Goal: Information Seeking & Learning: Learn about a topic

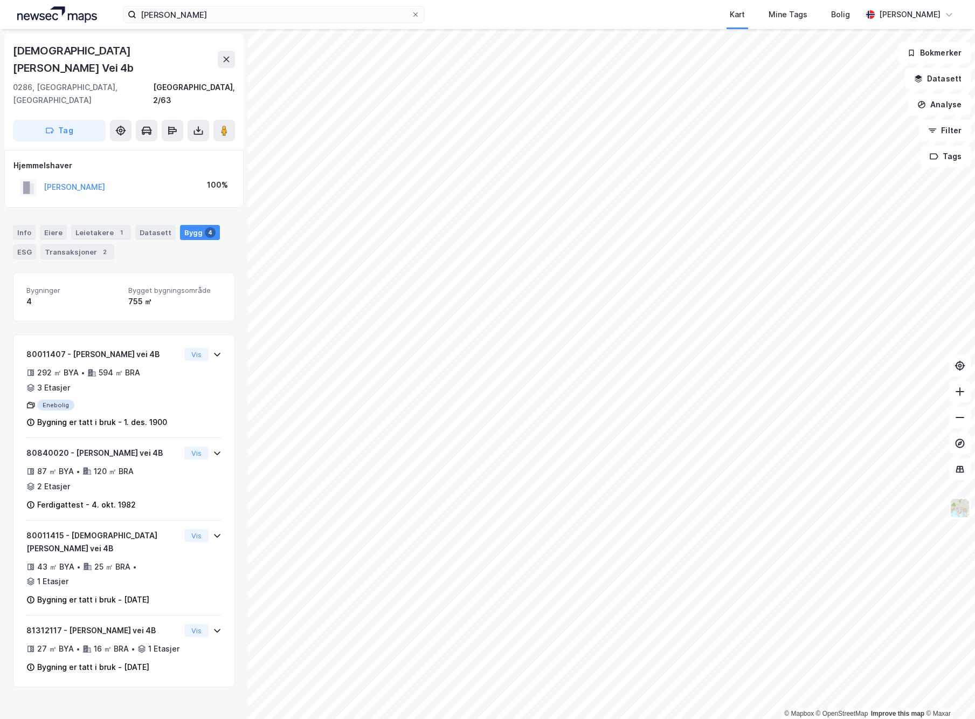
click at [619, 0] on html "[PERSON_NAME] Kart Mine Tags [PERSON_NAME] [PERSON_NAME] © Mapbox © OpenStreetM…" at bounding box center [487, 359] width 975 height 719
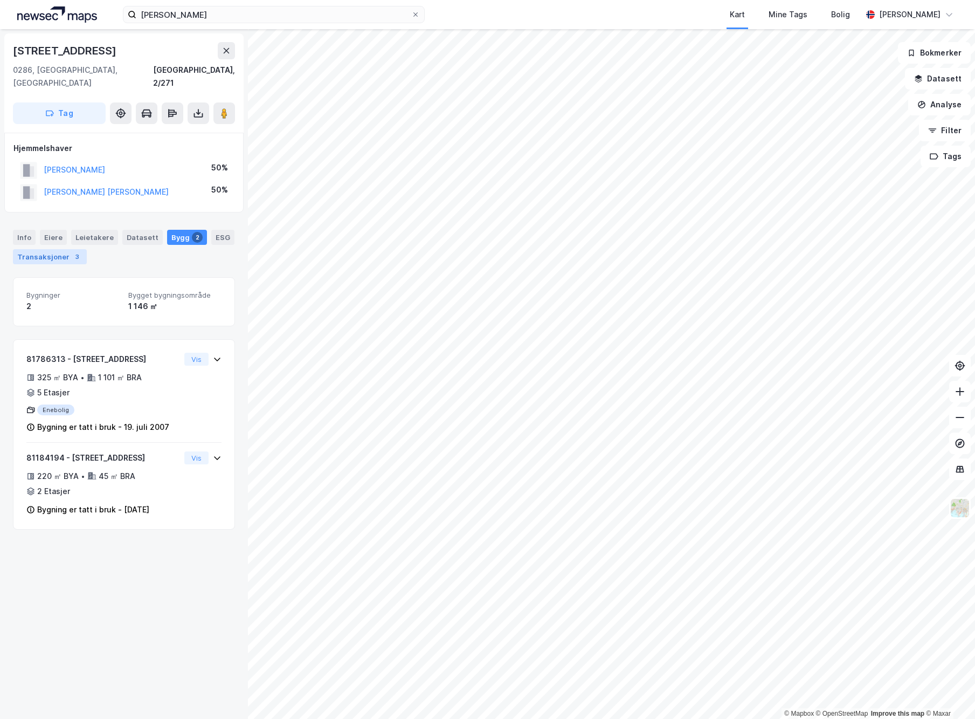
click at [68, 249] on div "Transaksjoner 3" at bounding box center [50, 256] width 74 height 15
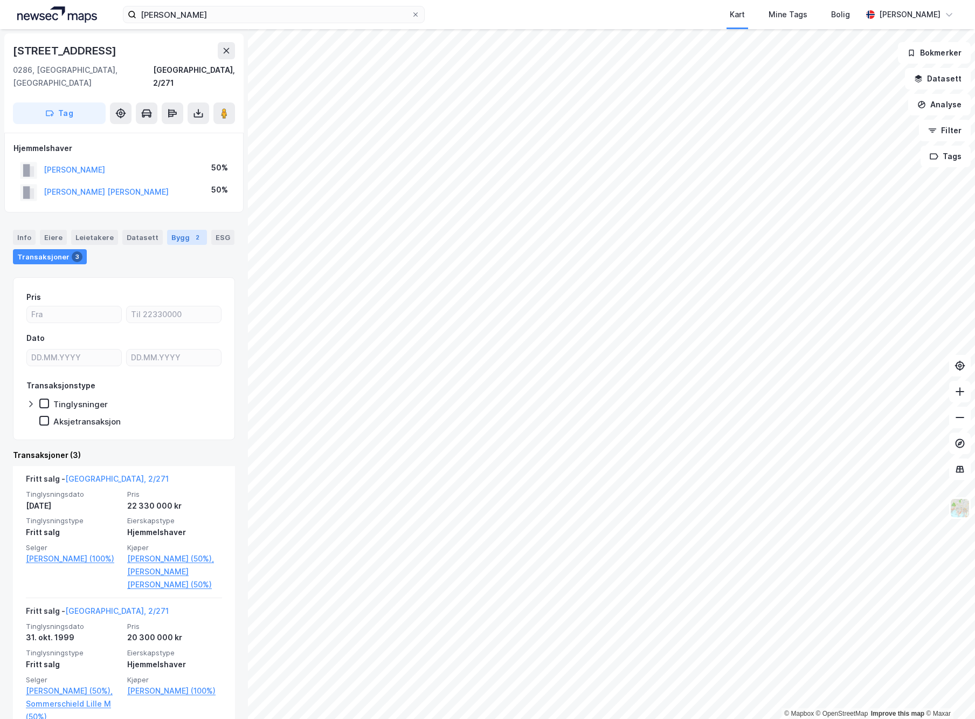
click at [171, 230] on div "Bygg 2" at bounding box center [187, 237] width 40 height 15
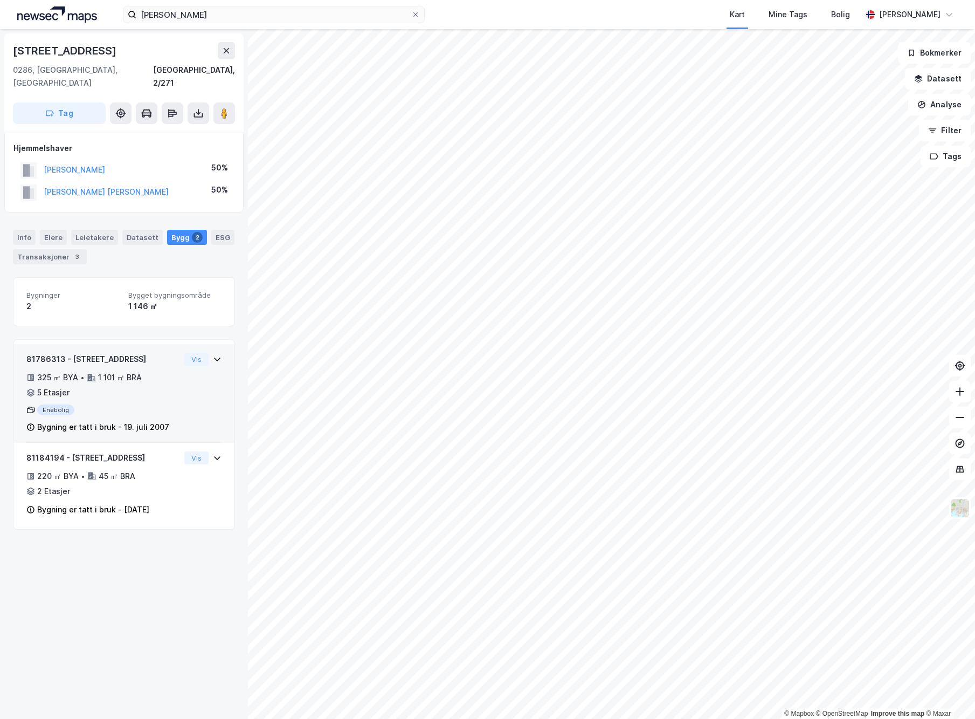
click at [146, 420] on div "Bygning er tatt i bruk - 19. juli 2007" at bounding box center [103, 426] width 132 height 13
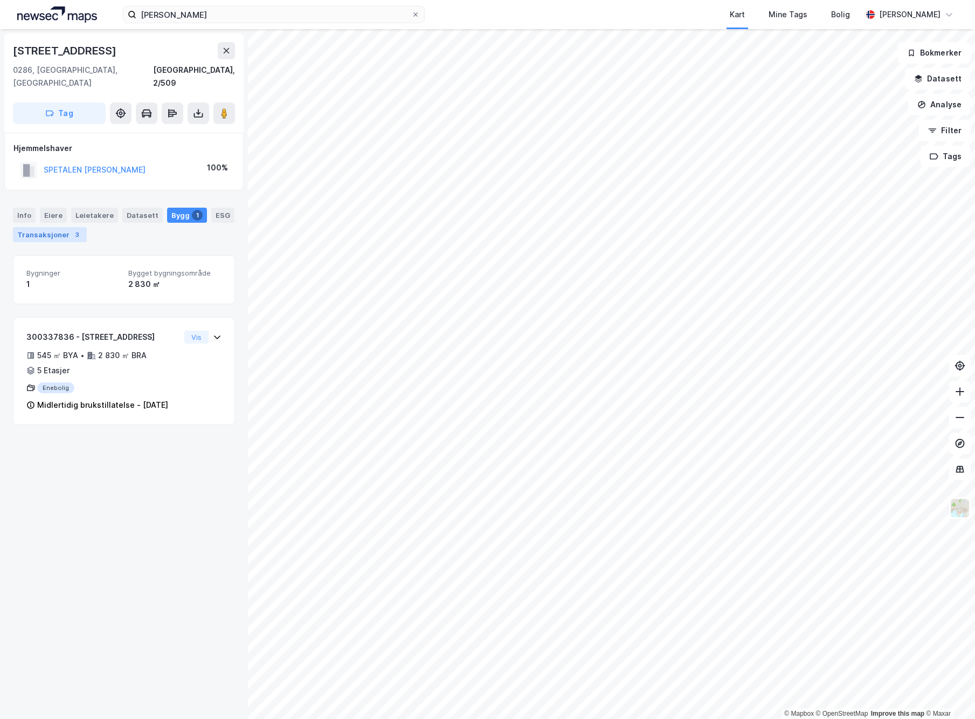
click at [39, 227] on div "Transaksjoner 3" at bounding box center [50, 234] width 74 height 15
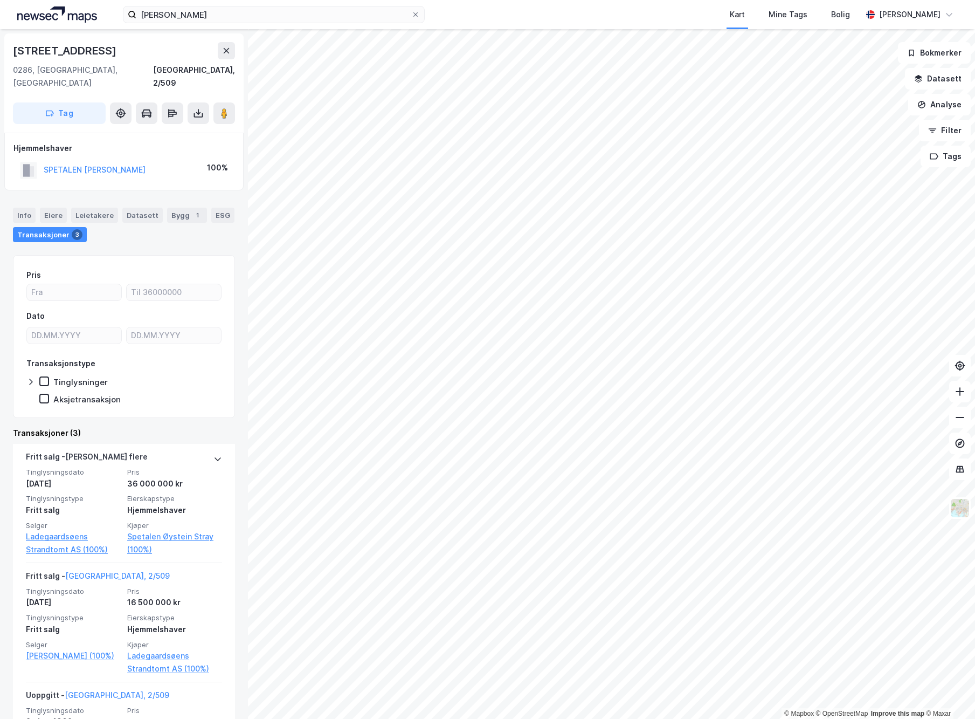
click at [39, 227] on div "Transaksjoner 3" at bounding box center [50, 234] width 74 height 15
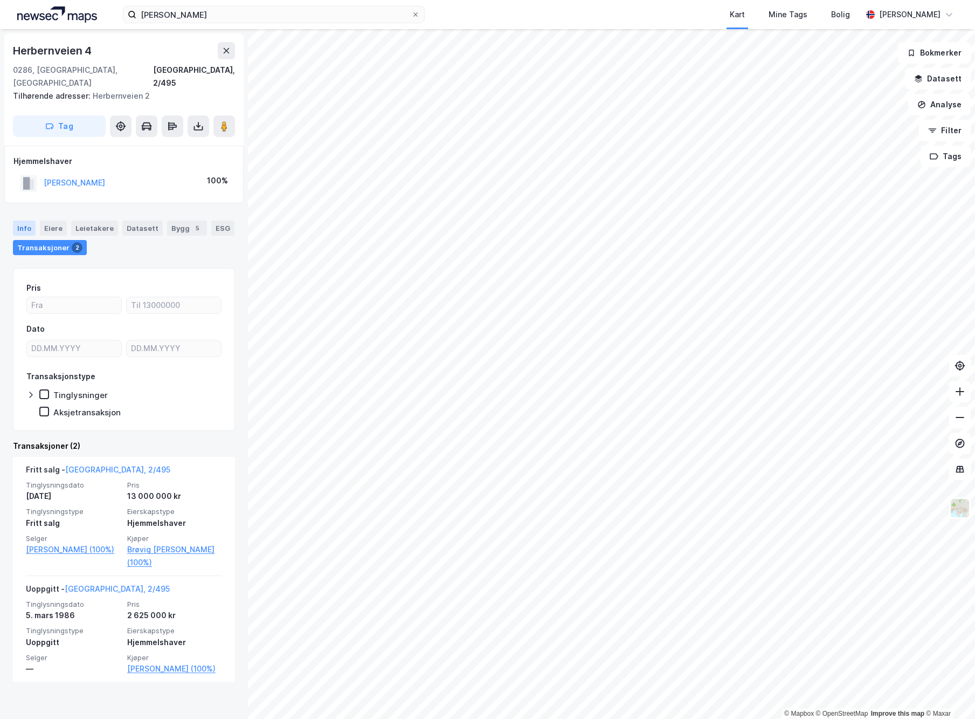
click at [22, 220] on div "Info" at bounding box center [24, 227] width 23 height 15
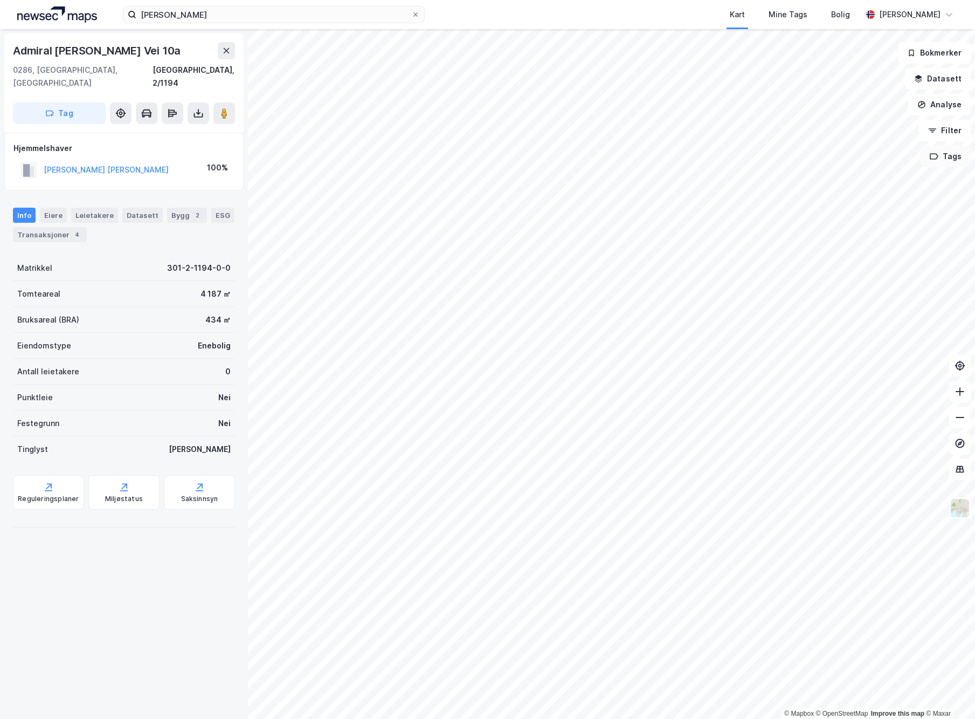
click at [929, 158] on div "© Mapbox © OpenStreetMap Improve this map © Maxar [STREET_ADDRESS][PERSON_NAME]…" at bounding box center [487, 373] width 975 height 689
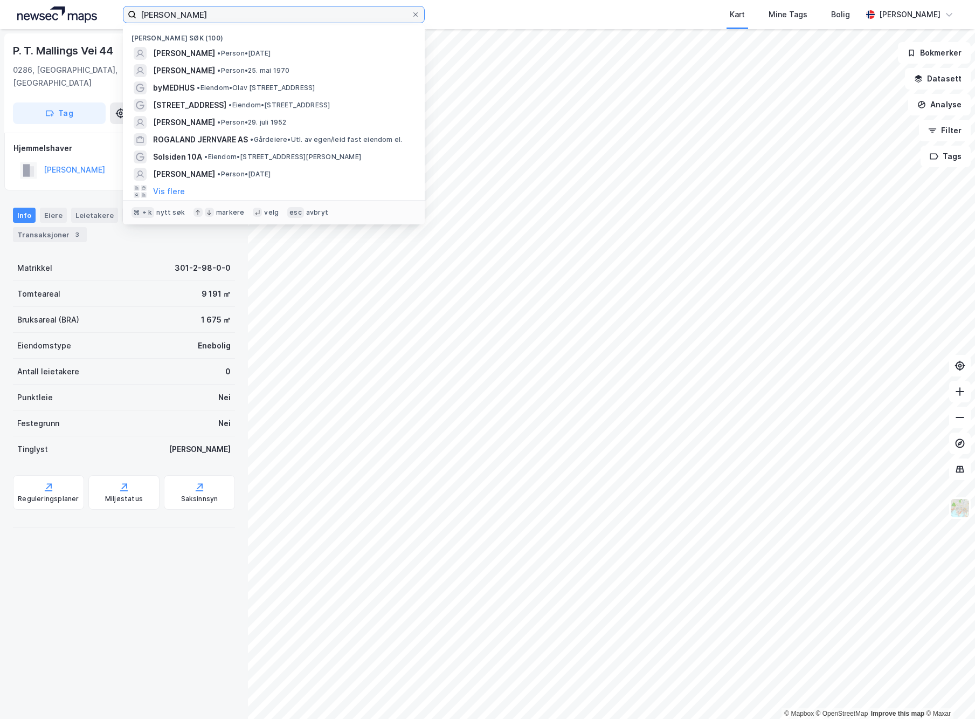
drag, startPoint x: 201, startPoint y: 19, endPoint x: 75, endPoint y: 14, distance: 125.2
click at [75, 14] on div "[PERSON_NAME] søk (100) [PERSON_NAME] • [DATE] [PERSON_NAME] • Person • 25. mai…" at bounding box center [487, 14] width 975 height 29
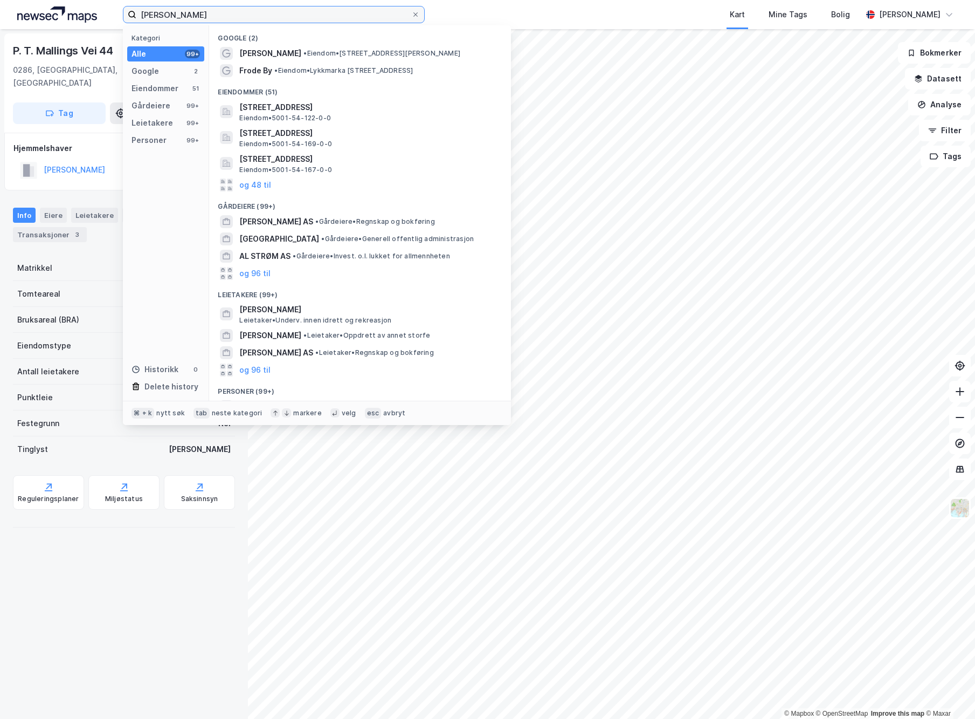
type input "[PERSON_NAME]"
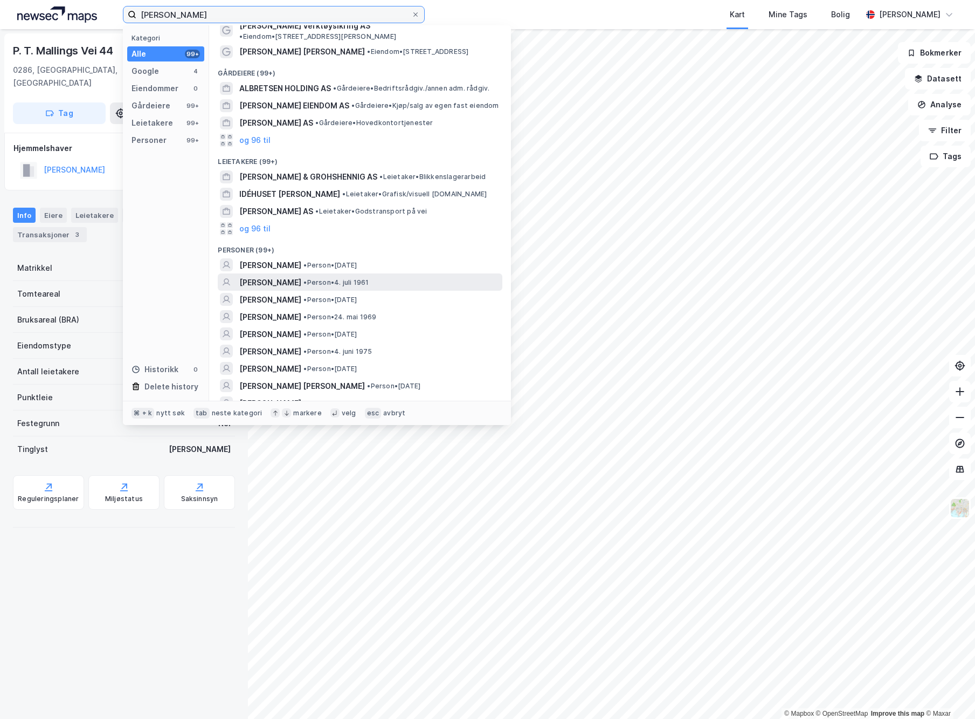
scroll to position [80, 0]
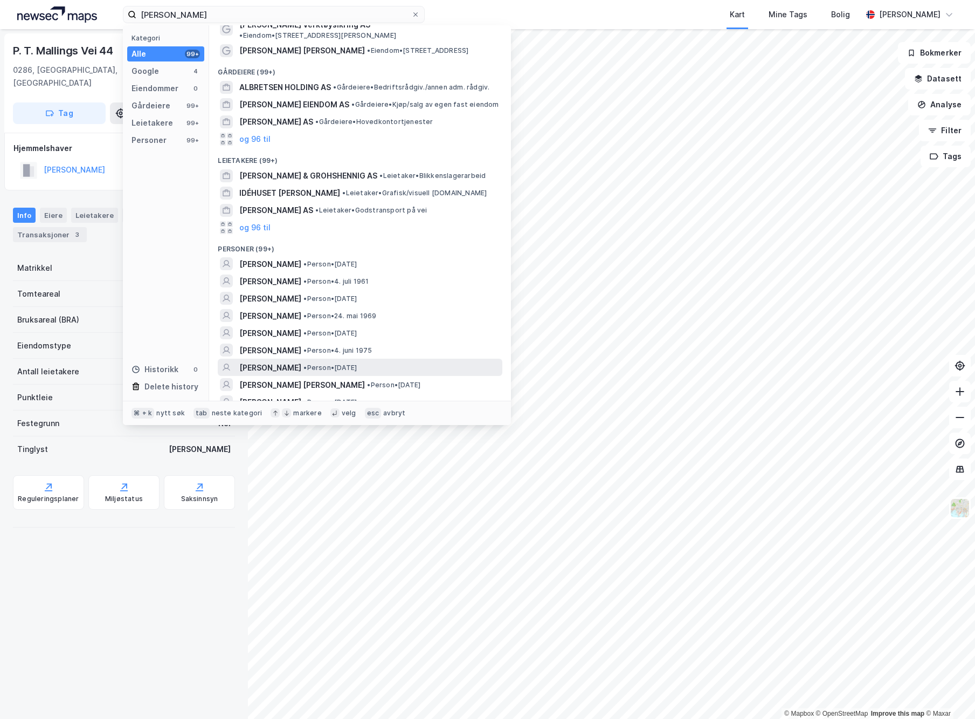
click at [301, 361] on span "[PERSON_NAME]" at bounding box center [270, 367] width 62 height 13
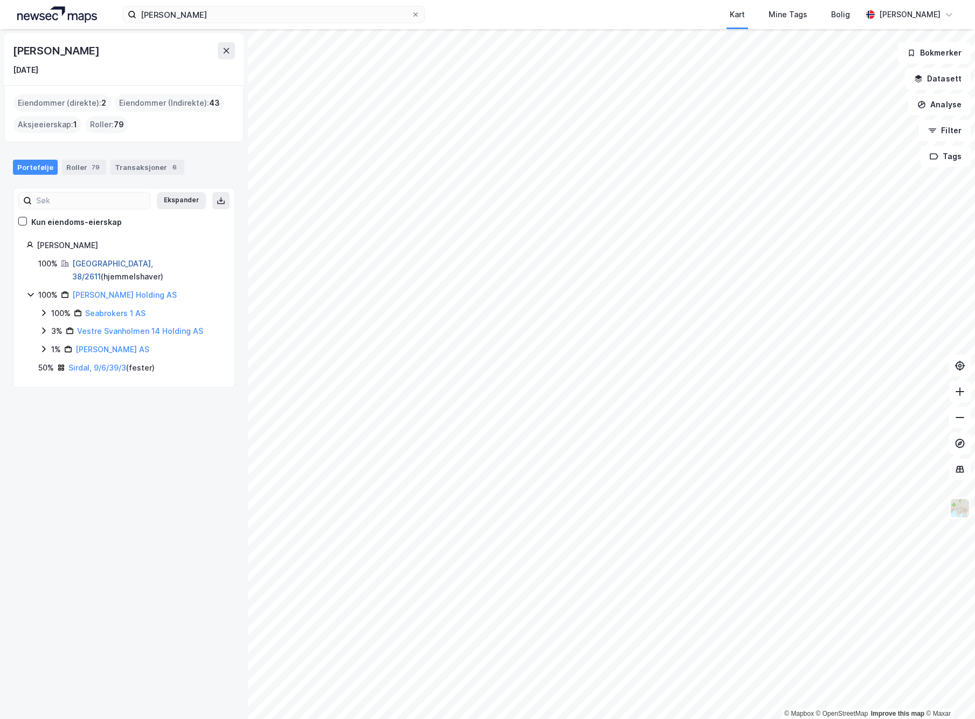
click at [119, 260] on link "[GEOGRAPHIC_DATA], 38/2611" at bounding box center [112, 270] width 81 height 22
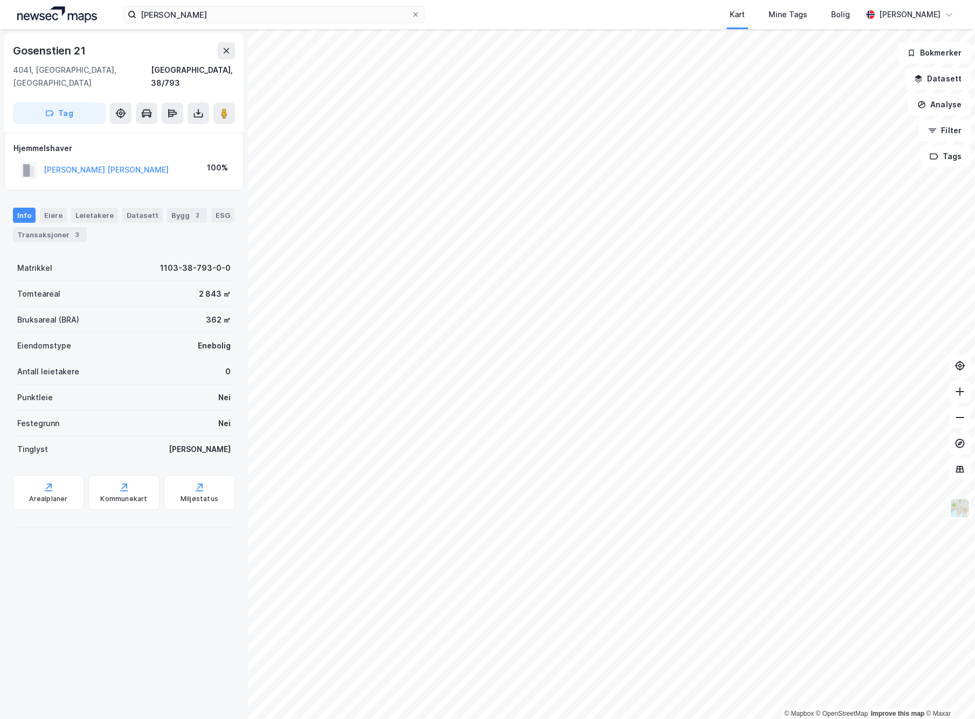
click at [937, 718] on html "[PERSON_NAME] Kart Mine Tags [PERSON_NAME] [PERSON_NAME] © Mapbox © OpenStreetM…" at bounding box center [487, 359] width 975 height 719
click at [975, 288] on html "[PERSON_NAME] Kart Mine Tags [PERSON_NAME] [PERSON_NAME] © Mapbox © OpenStreetM…" at bounding box center [487, 359] width 975 height 719
click at [99, 229] on div "3" at bounding box center [104, 234] width 11 height 11
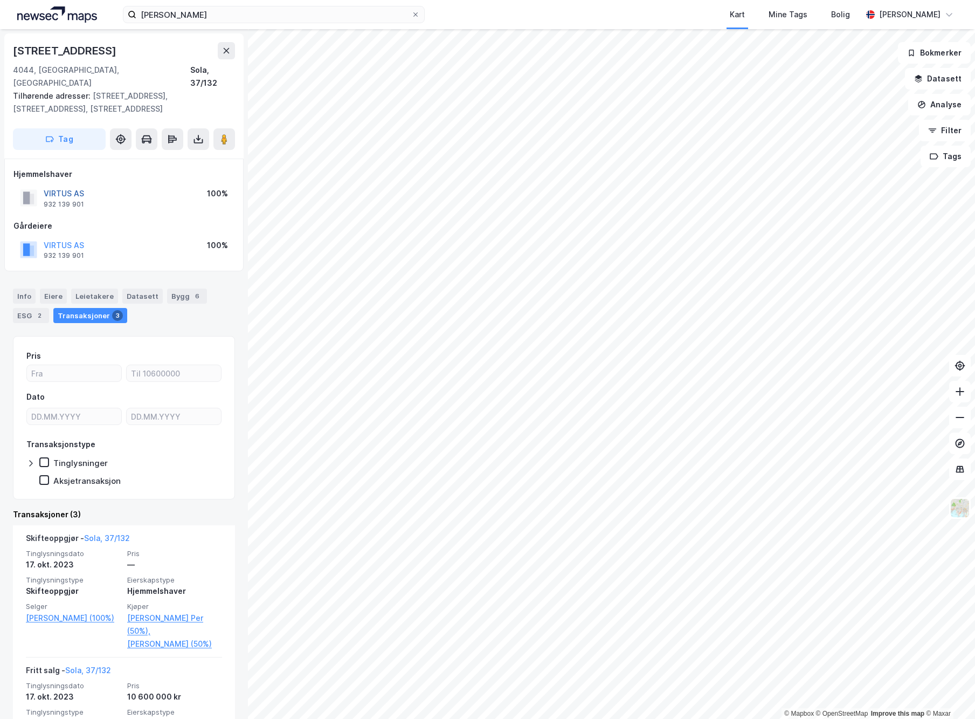
click at [0, 0] on button "VIRTUS AS" at bounding box center [0, 0] width 0 height 0
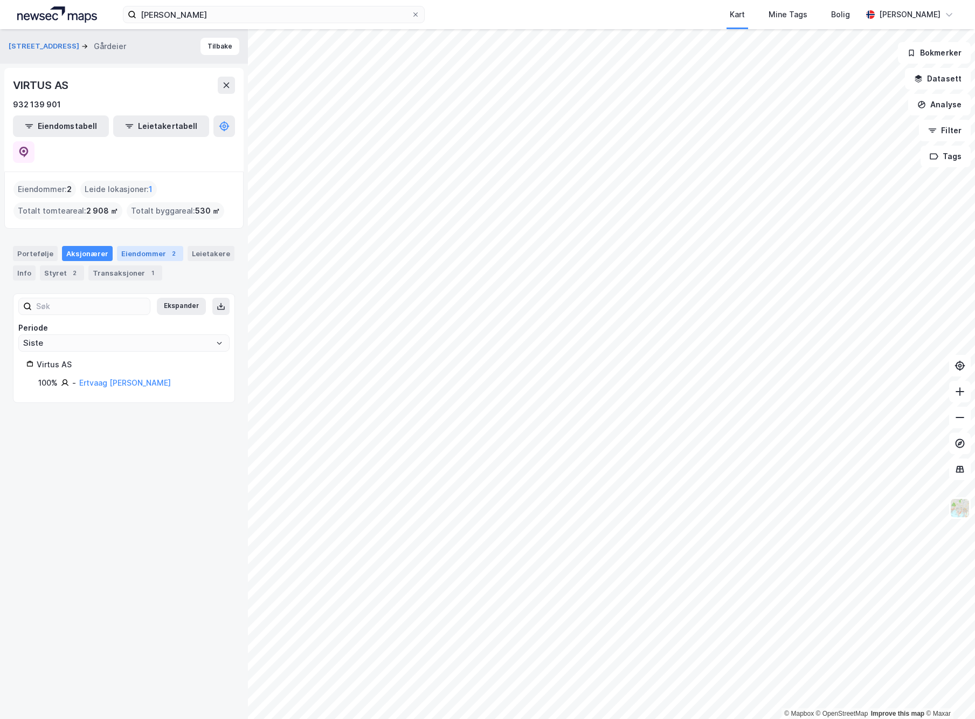
click at [144, 246] on div "Eiendommer 2" at bounding box center [150, 253] width 66 height 15
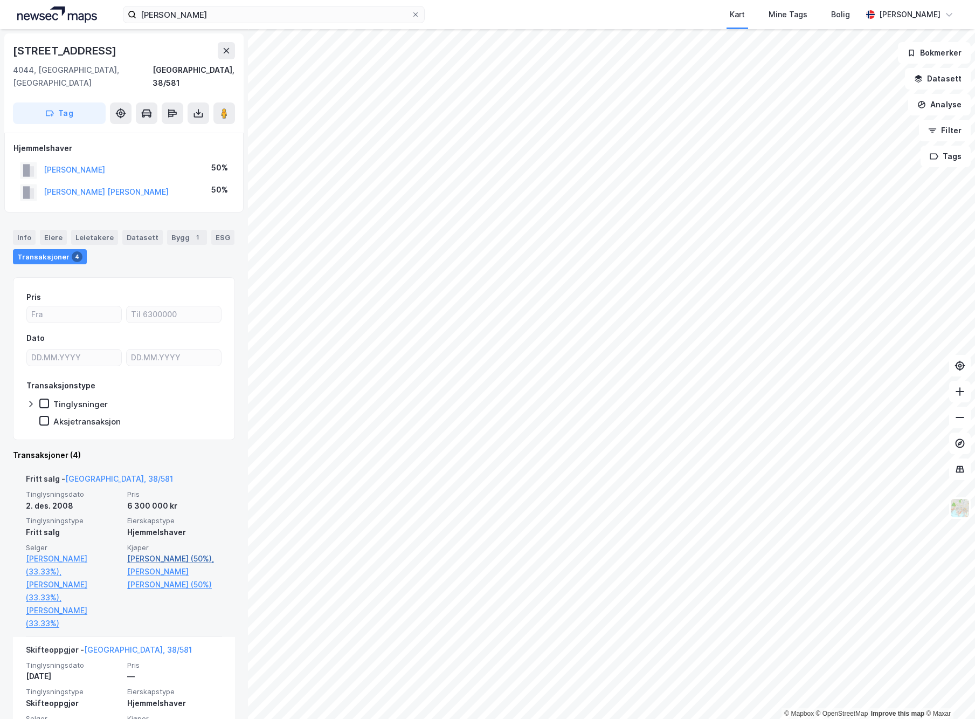
click at [165, 552] on link "[PERSON_NAME] (50%)," at bounding box center [174, 558] width 95 height 13
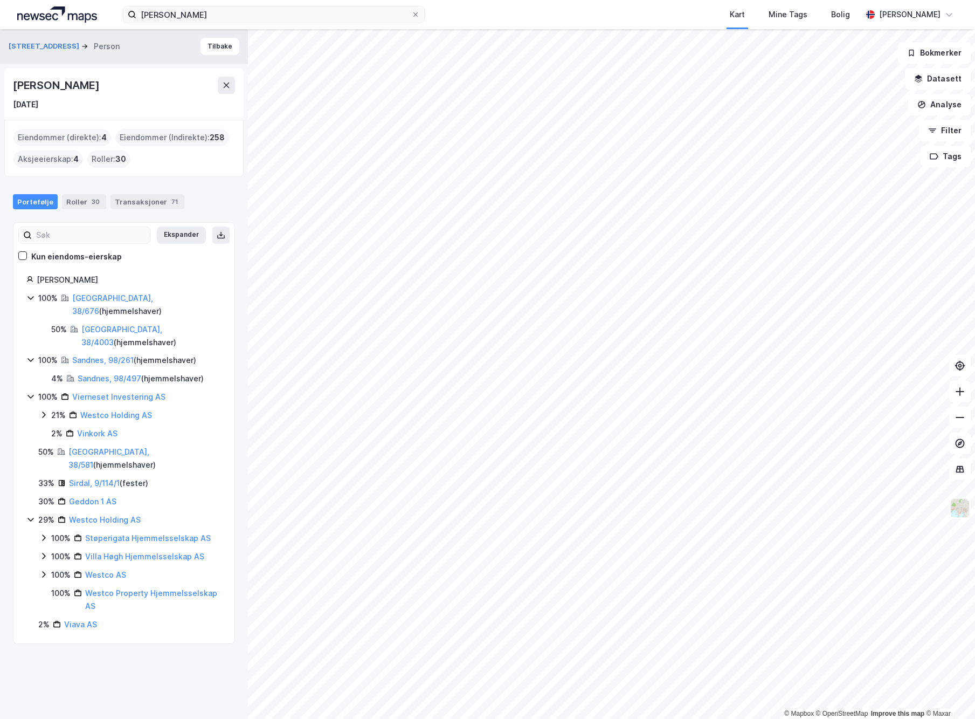
click at [26, 392] on icon at bounding box center [30, 396] width 9 height 9
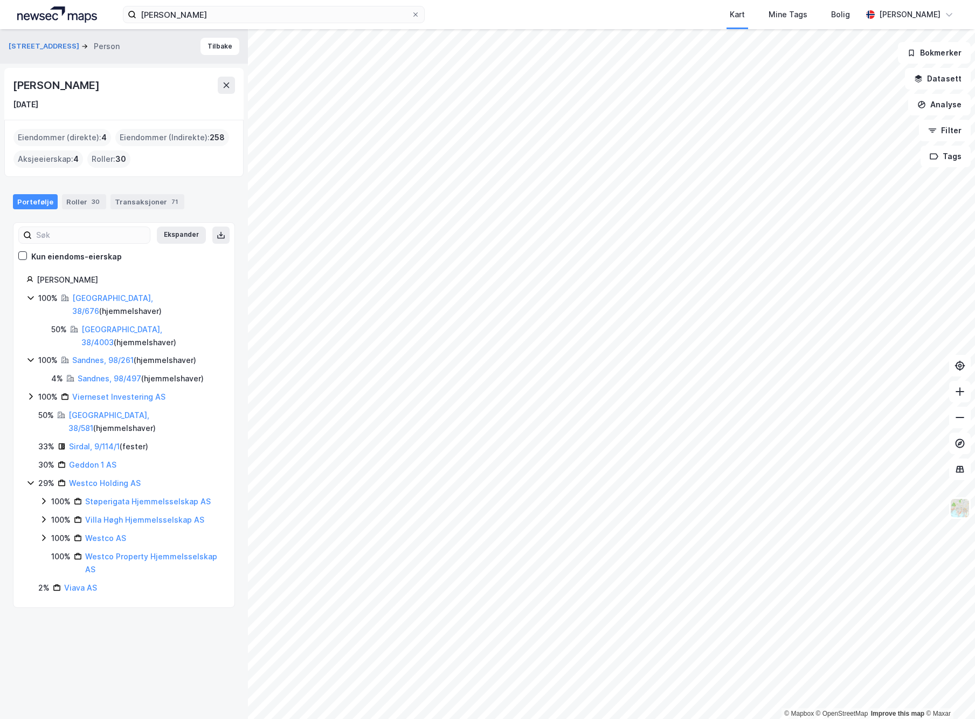
click at [29, 481] on icon at bounding box center [30, 483] width 6 height 4
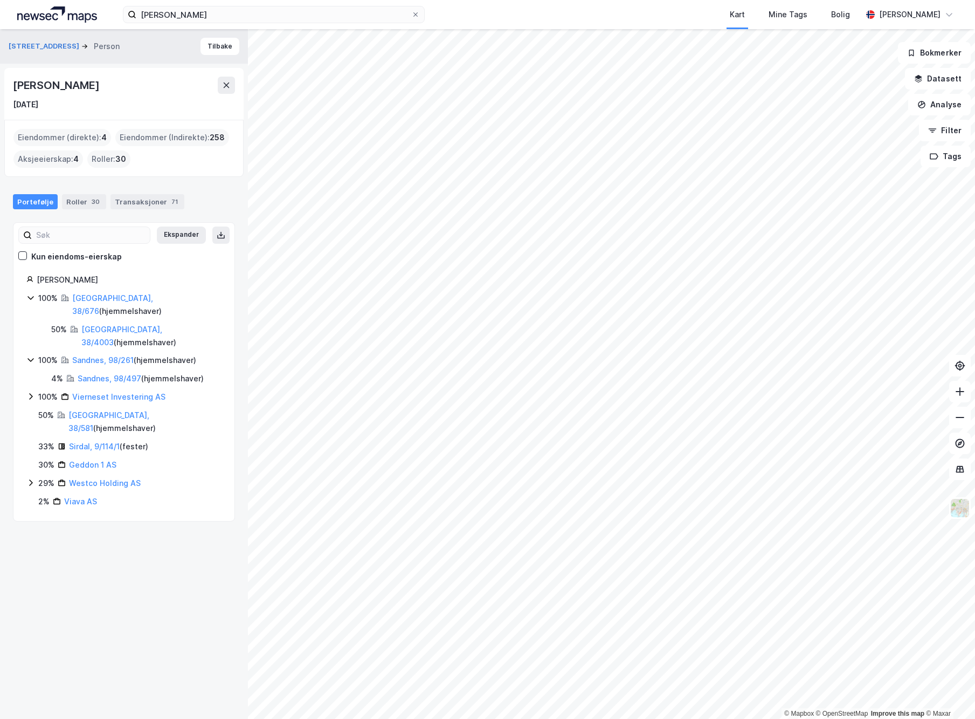
click at [27, 392] on icon at bounding box center [30, 396] width 9 height 9
click at [30, 392] on icon at bounding box center [30, 396] width 9 height 9
click at [113, 295] on link "[GEOGRAPHIC_DATA], 38/676" at bounding box center [112, 304] width 81 height 22
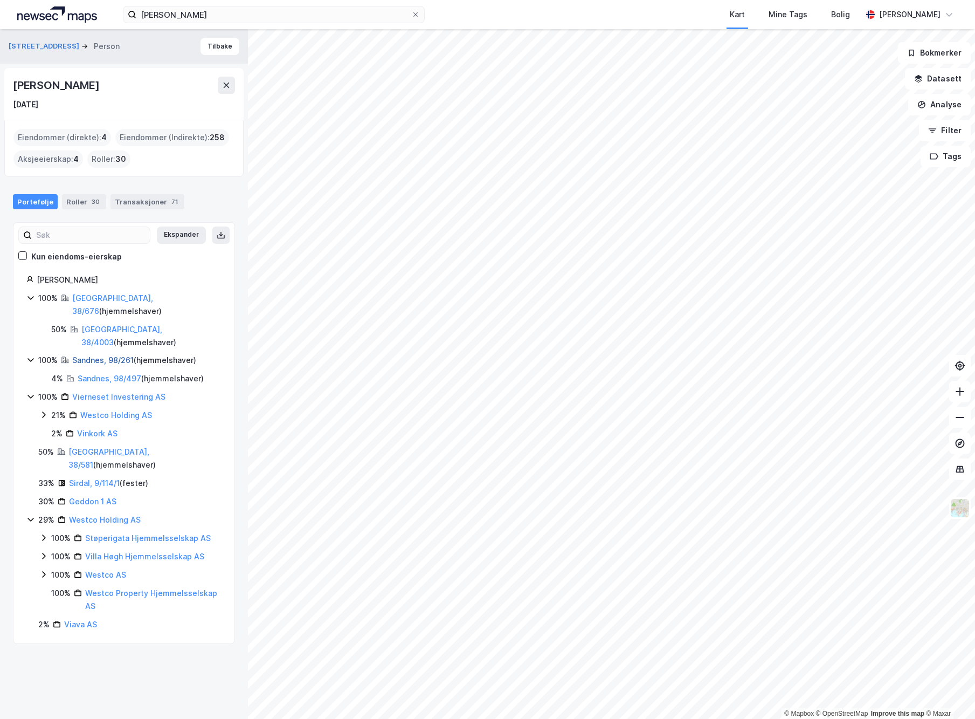
click at [109, 355] on link "Sandnes, 98/261" at bounding box center [102, 359] width 61 height 9
click at [98, 447] on link "[GEOGRAPHIC_DATA], 38/581" at bounding box center [108, 458] width 81 height 22
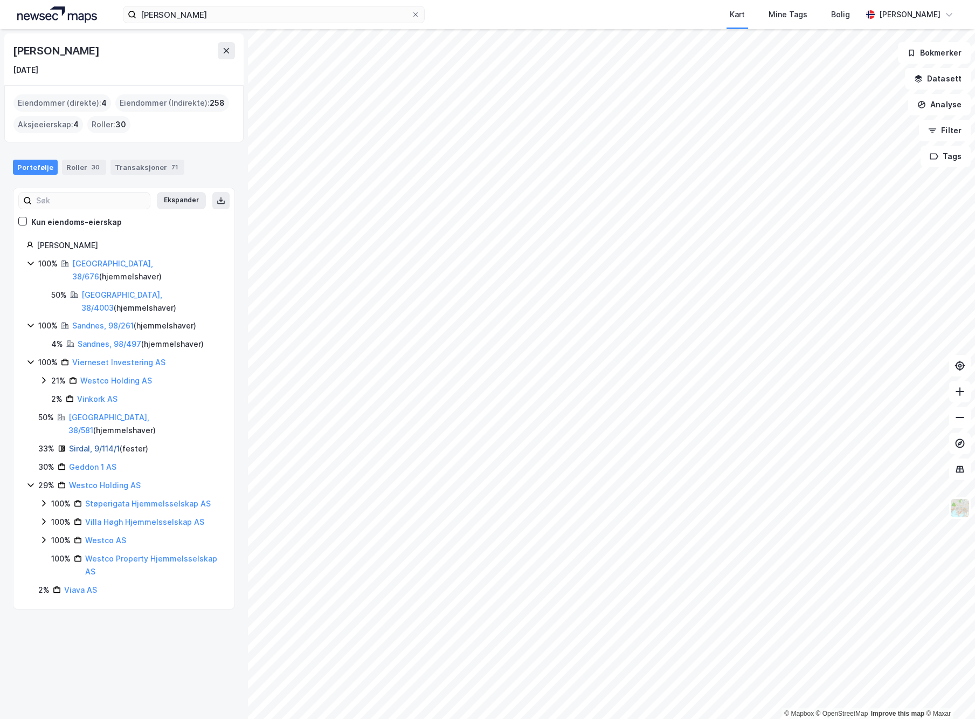
click at [87, 444] on link "Sirdal, 9/114/1" at bounding box center [94, 448] width 51 height 9
click at [98, 444] on link "Sirdal, 9/114/1" at bounding box center [94, 448] width 51 height 9
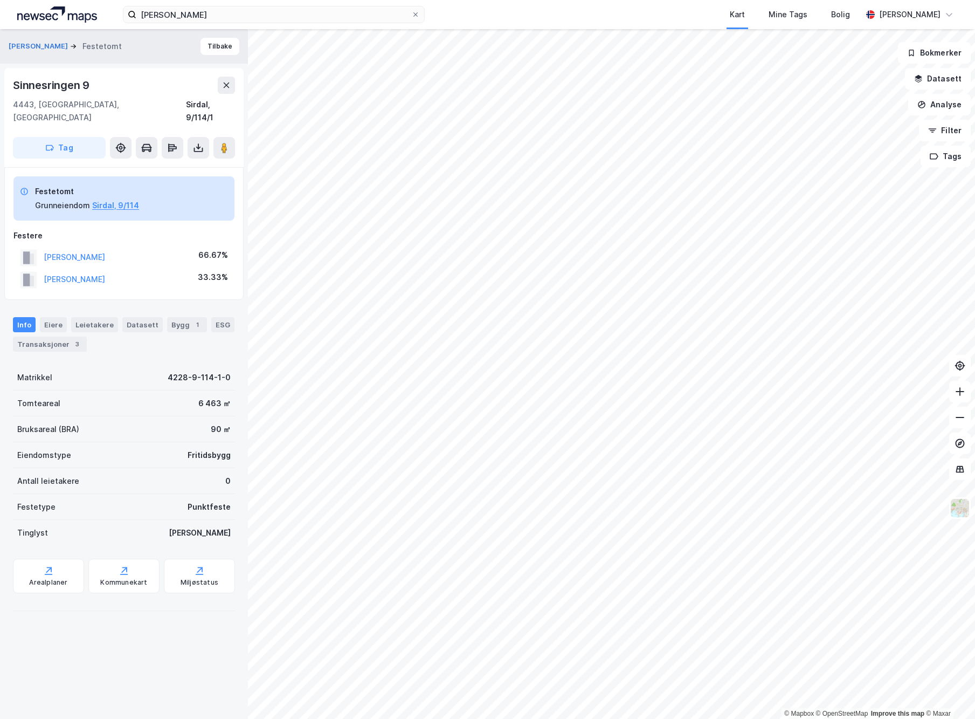
click at [95, 251] on div "[PERSON_NAME]" at bounding box center [74, 257] width 61 height 13
click at [0, 0] on button "[PERSON_NAME]" at bounding box center [0, 0] width 0 height 0
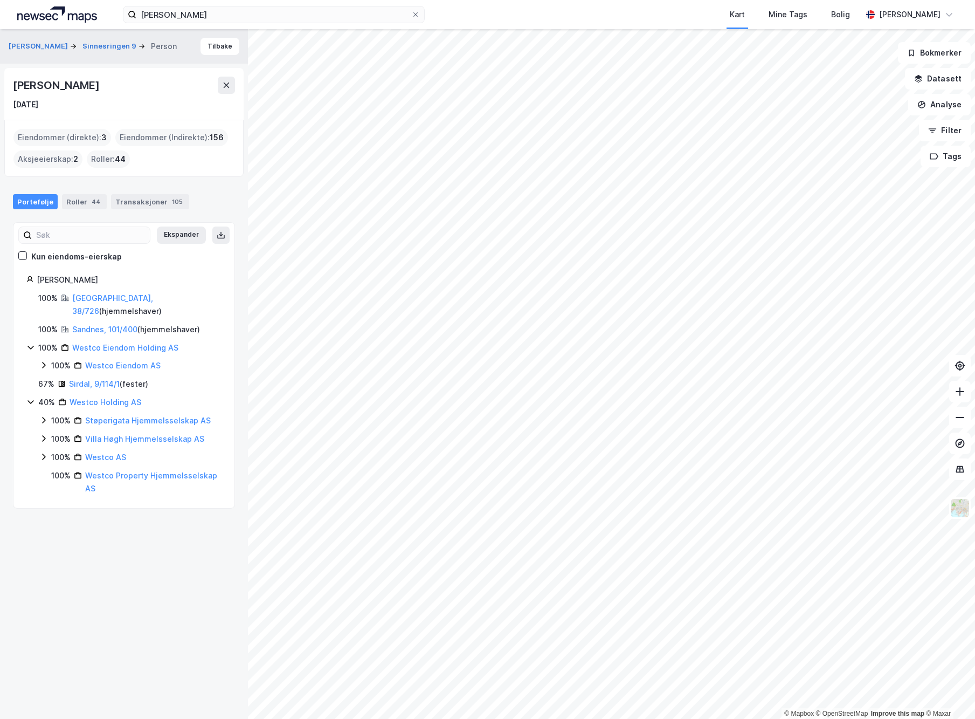
click at [56, 141] on div "Eiendommer (direkte) : 3" at bounding box center [62, 137] width 98 height 17
click at [61, 134] on div "Eiendommer (direkte) : 3" at bounding box center [62, 137] width 98 height 17
click at [80, 201] on div "Roller 44" at bounding box center [84, 201] width 45 height 15
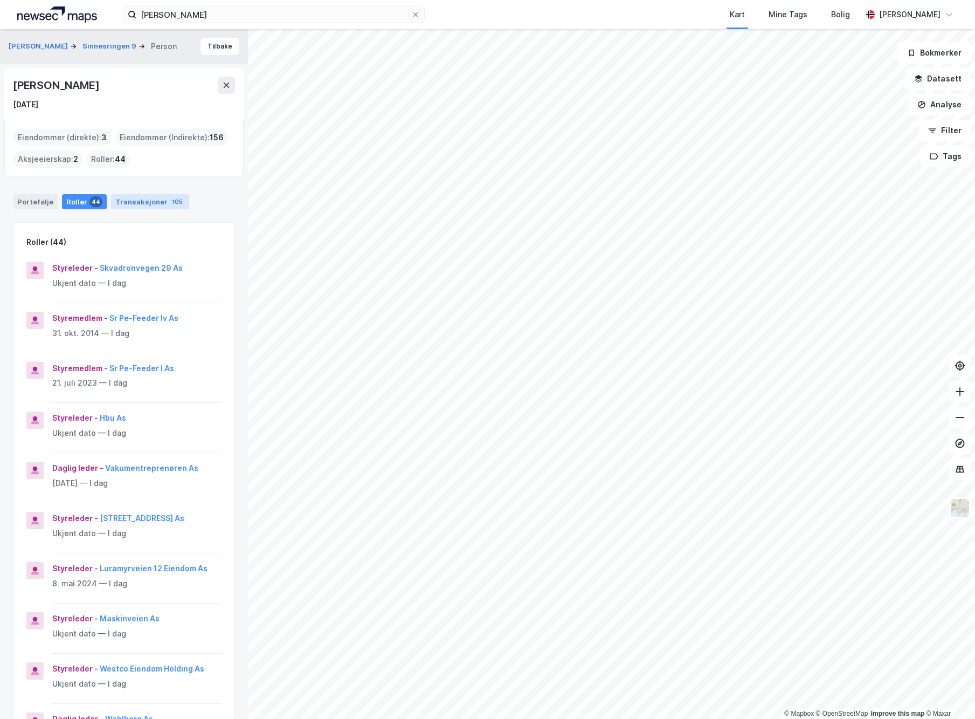
click at [170, 199] on div "105" at bounding box center [177, 201] width 15 height 11
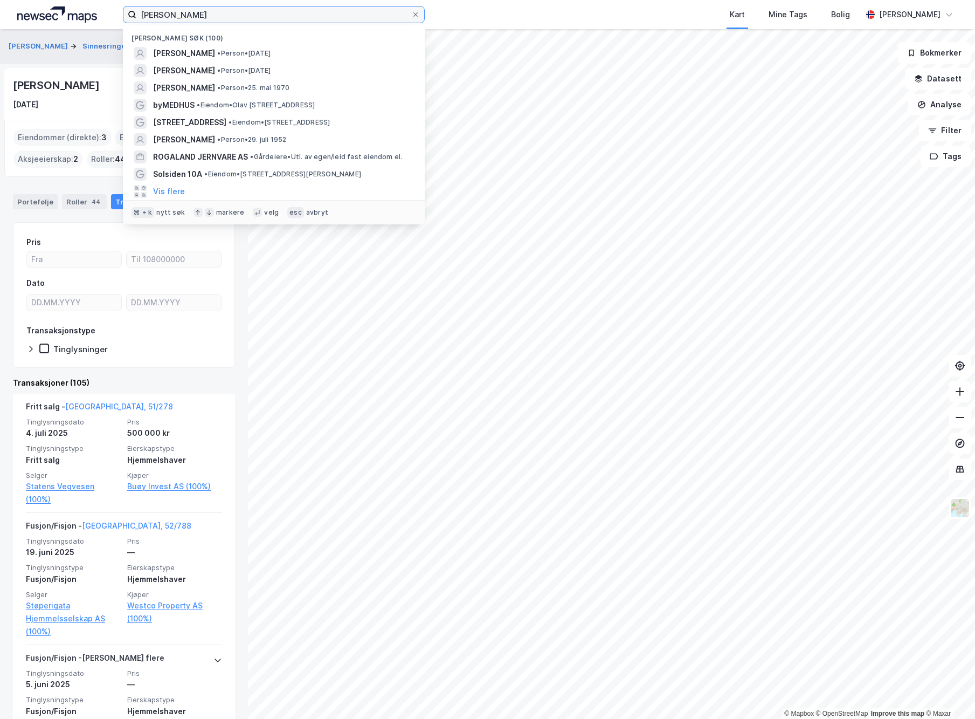
drag, startPoint x: 210, startPoint y: 15, endPoint x: 102, endPoint y: 3, distance: 108.0
click at [102, 3] on div "[PERSON_NAME] Nylige søk (100) [PERSON_NAME] • Person • [DATE] [PERSON_NAME] • …" at bounding box center [487, 14] width 975 height 29
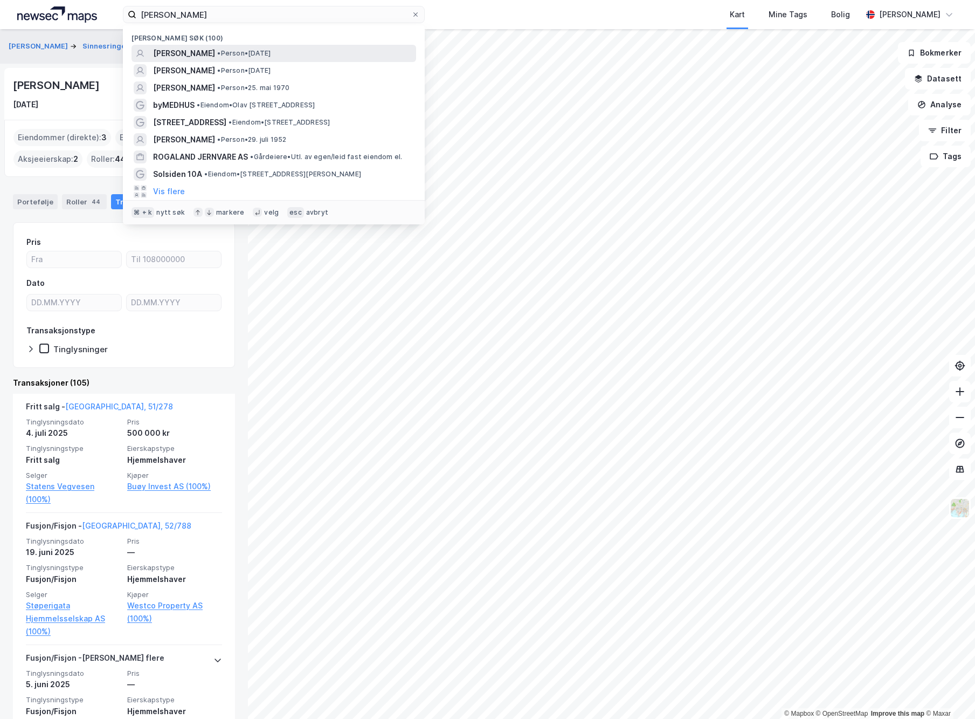
click at [197, 52] on span "[PERSON_NAME]" at bounding box center [184, 53] width 62 height 13
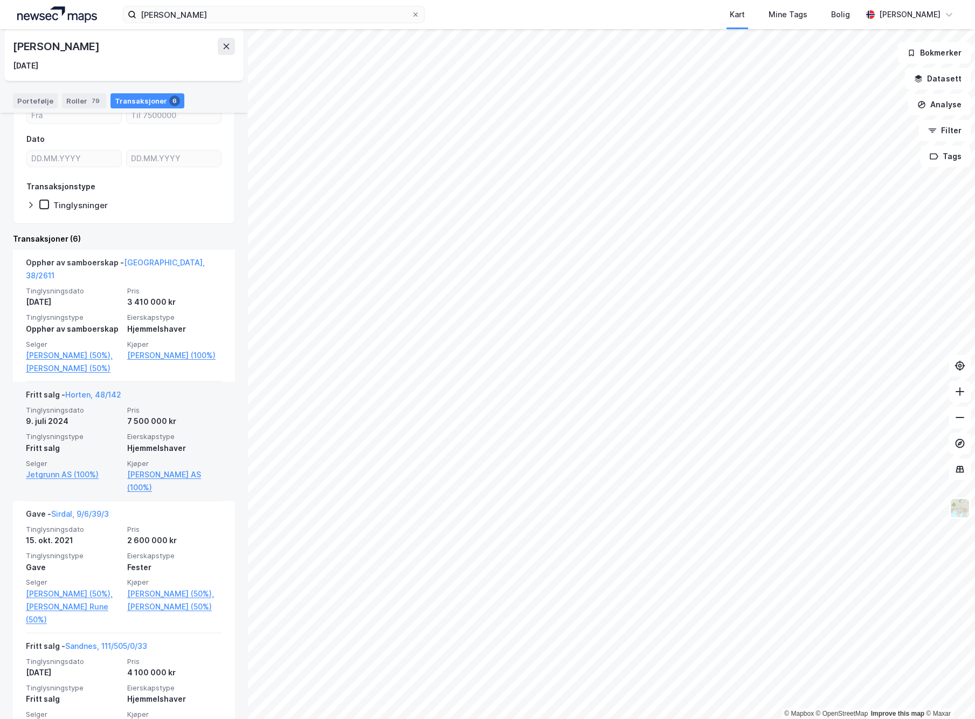
scroll to position [111, 0]
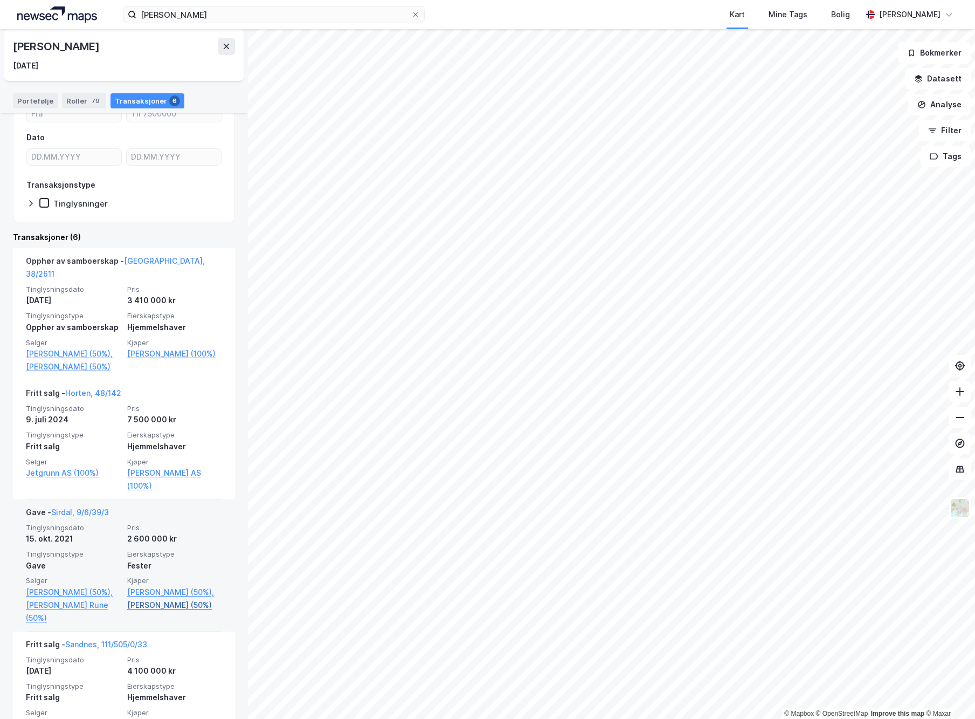
click at [195, 608] on link "[PERSON_NAME] (50%)" at bounding box center [174, 604] width 95 height 13
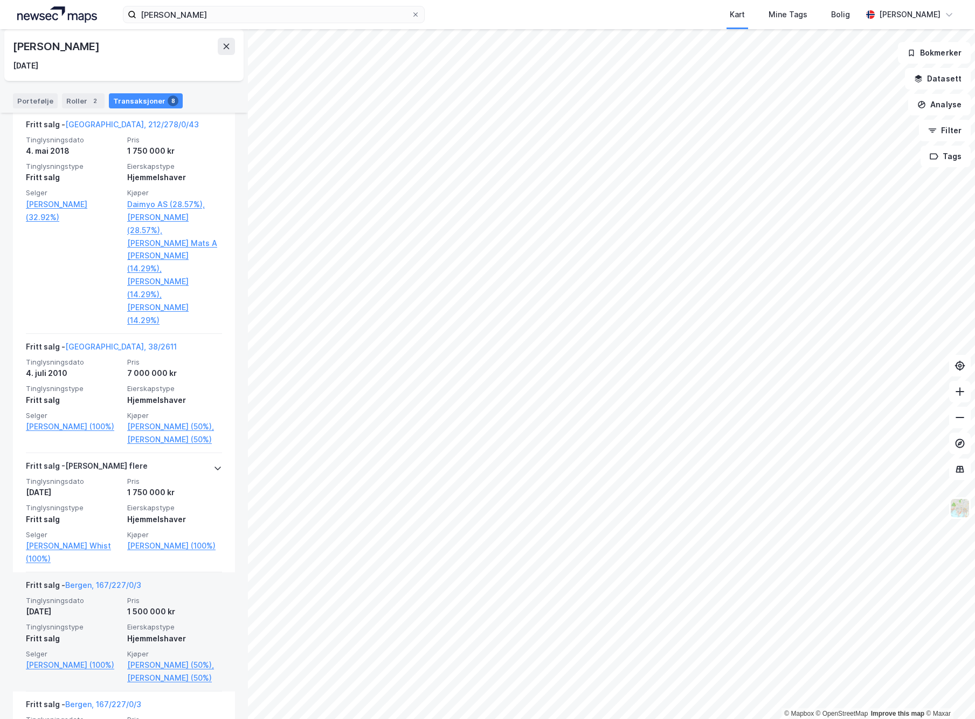
scroll to position [676, 0]
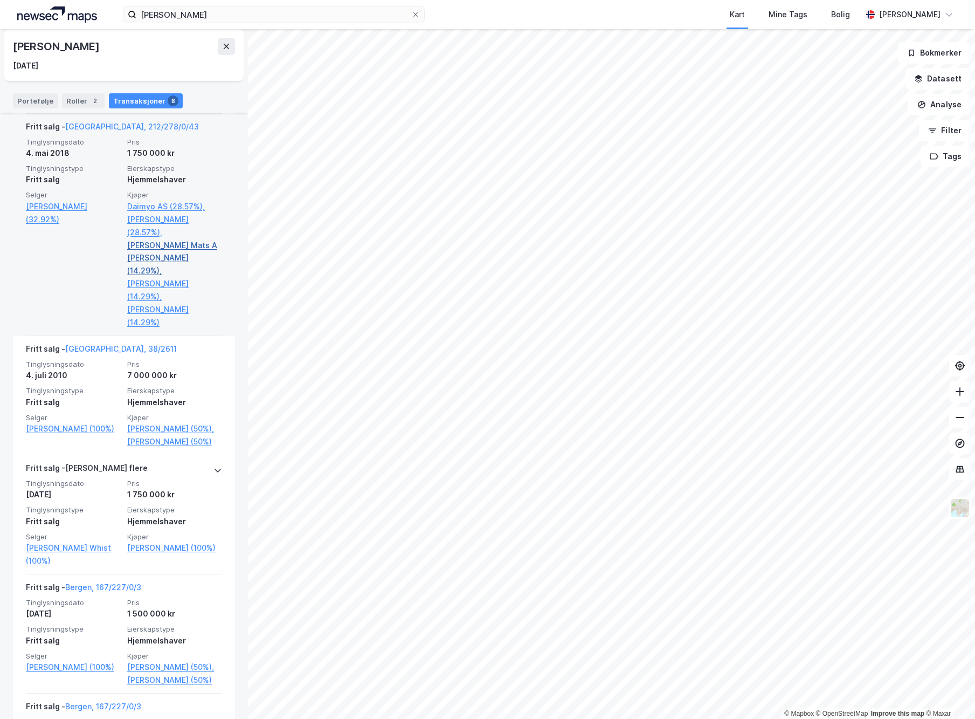
click at [181, 239] on link "[PERSON_NAME] Mats A [PERSON_NAME] (14.29%)," at bounding box center [174, 258] width 95 height 39
